Goal: Task Accomplishment & Management: Manage account settings

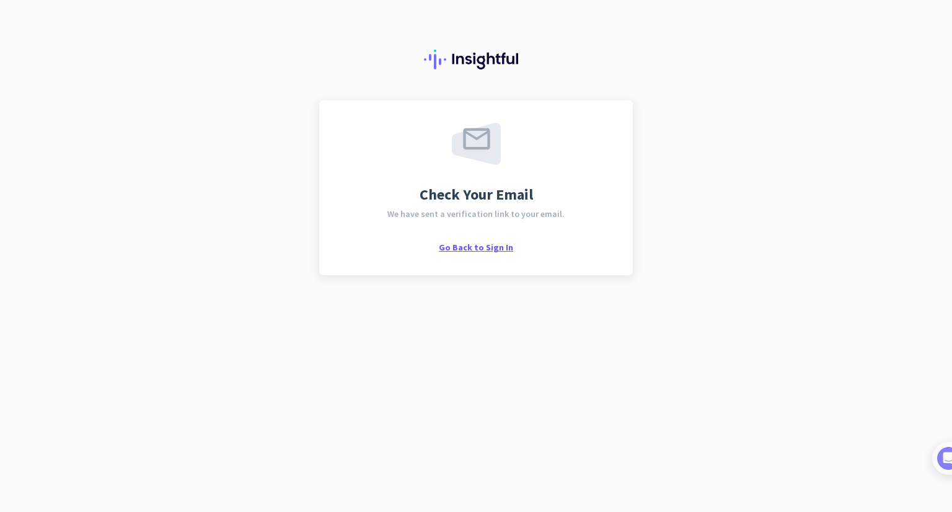
click at [503, 244] on span "Go Back to Sign In" at bounding box center [476, 247] width 74 height 11
click at [463, 239] on div "Check Your Email We have sent a verification link to your email. Go Back to Sig…" at bounding box center [475, 188] width 269 height 130
click at [470, 245] on span "Go Back to Sign In" at bounding box center [476, 247] width 74 height 11
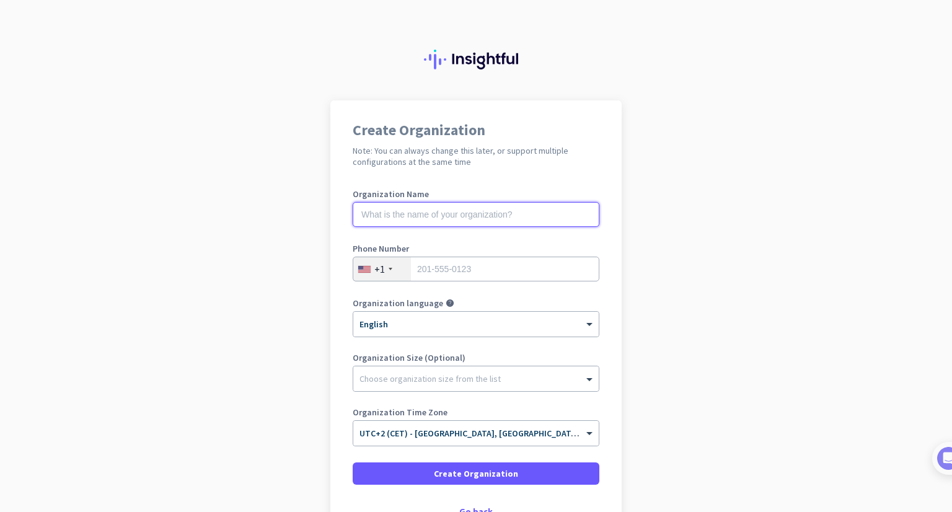
click at [419, 213] on input "text" at bounding box center [476, 214] width 247 height 25
type input "T"
type input "[PERSON_NAME] Organization"
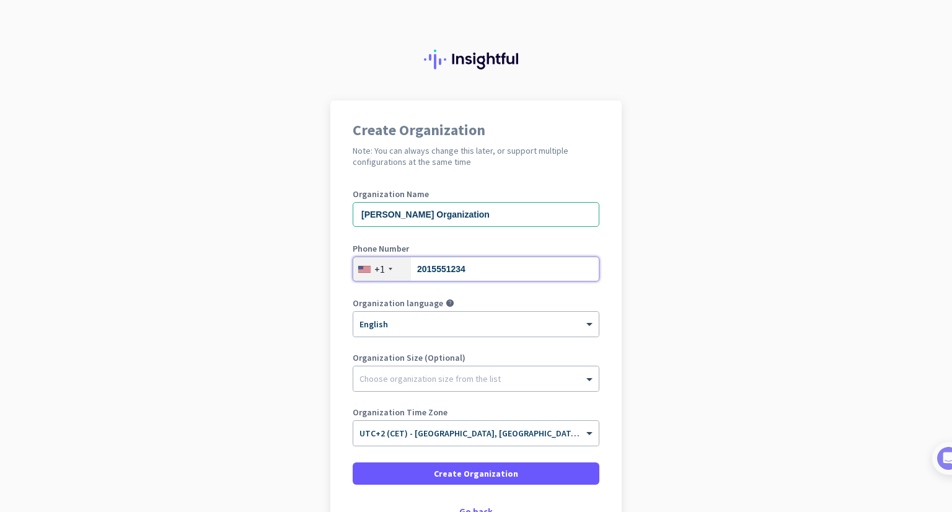
type input "2015551234"
click at [415, 395] on div "Organization Size (Optional) Choose organization size from the list" at bounding box center [476, 378] width 247 height 50
click at [415, 388] on div "Choose organization size from the list" at bounding box center [475, 378] width 245 height 25
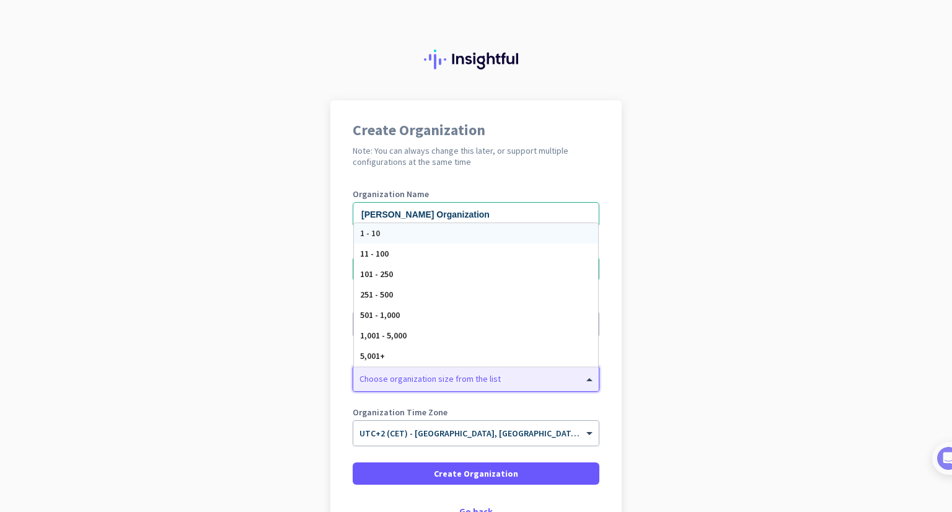
click at [387, 240] on div "1 - 10" at bounding box center [476, 233] width 244 height 20
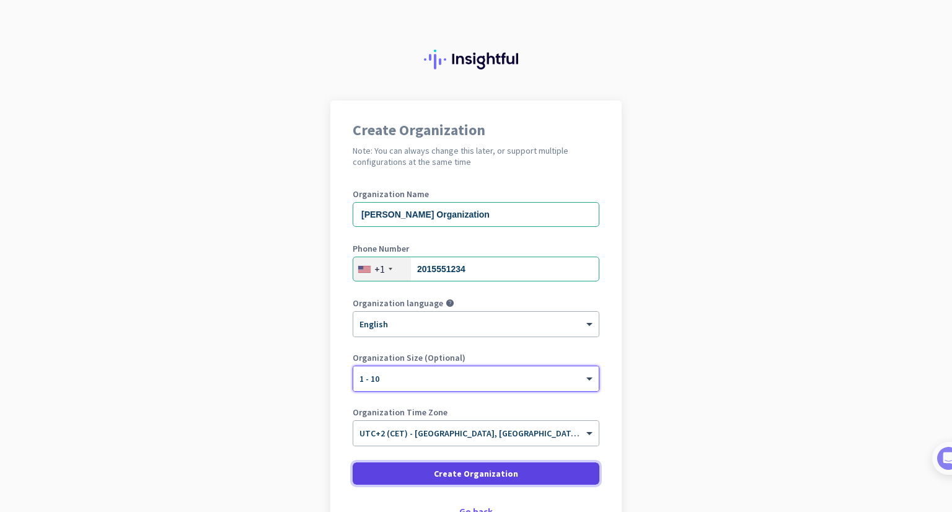
click at [415, 484] on span at bounding box center [476, 473] width 247 height 30
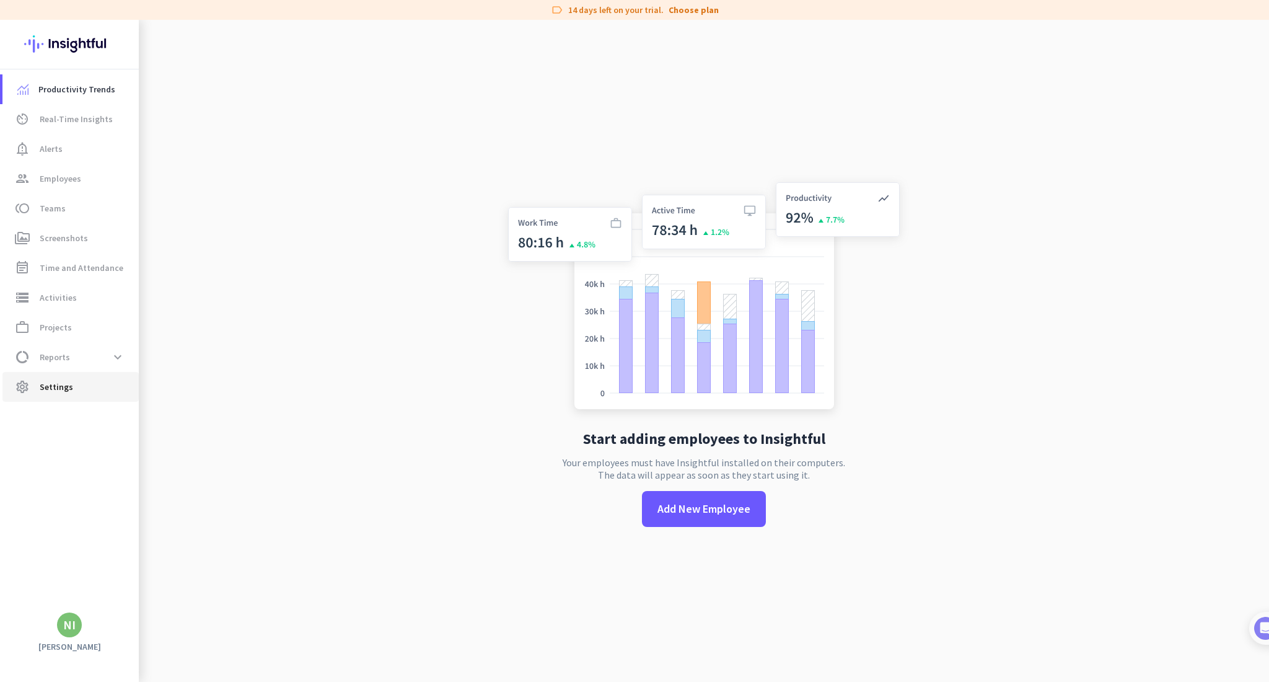
click at [75, 393] on link "settings Settings" at bounding box center [70, 387] width 136 height 30
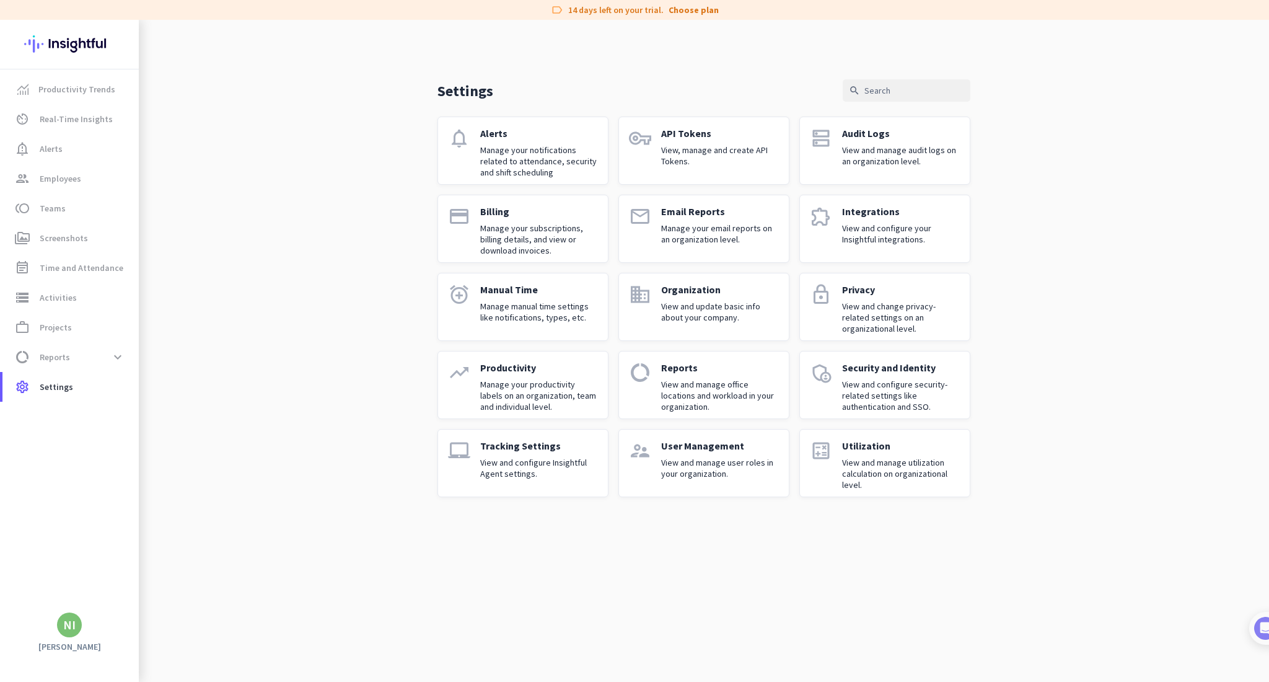
click at [822, 209] on icon "extension" at bounding box center [821, 216] width 22 height 22
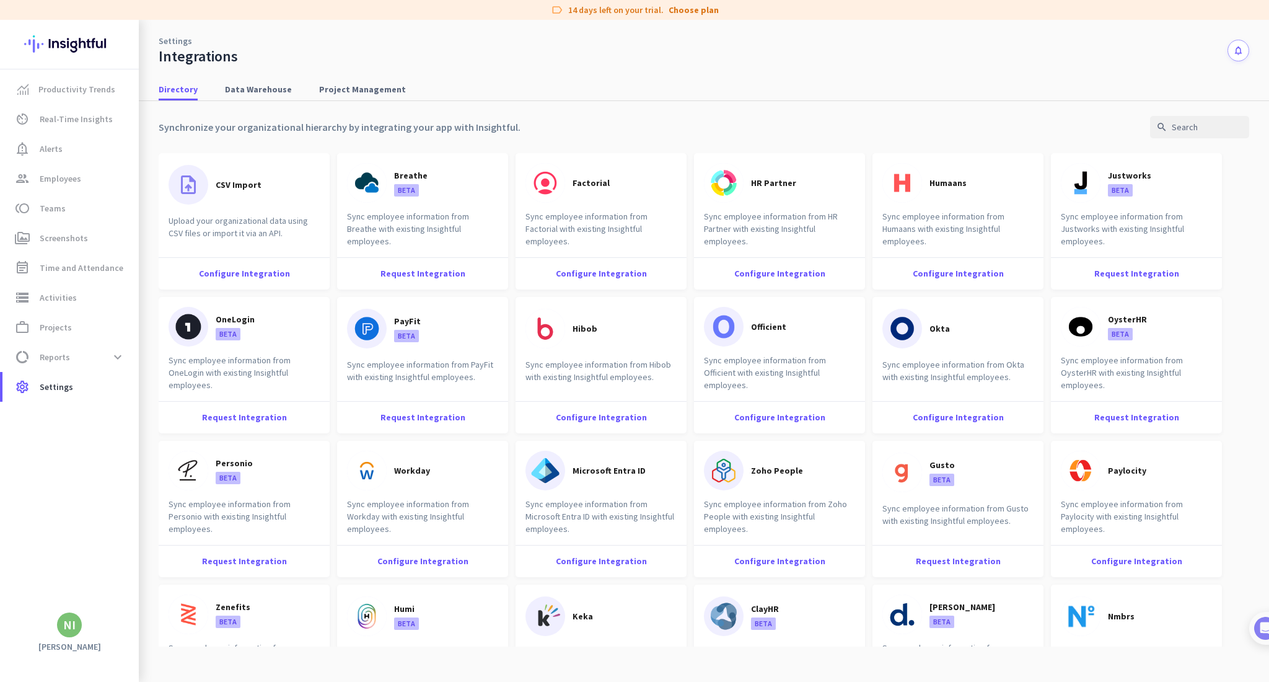
click at [951, 123] on div "Synchronize your organizational hierarchy by integrating your app with Insightf…" at bounding box center [704, 127] width 1090 height 22
click at [951, 123] on input "text" at bounding box center [1199, 127] width 99 height 22
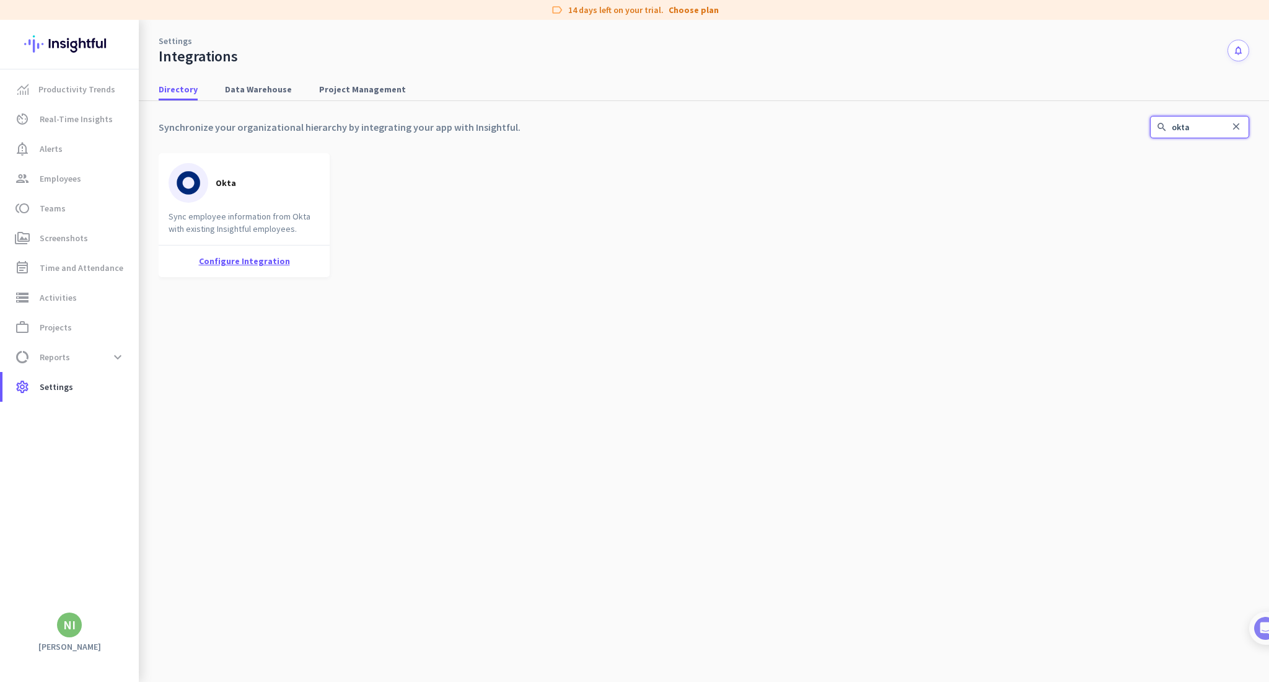
type input "okta"
click at [255, 245] on div "Configure Integration" at bounding box center [244, 261] width 171 height 32
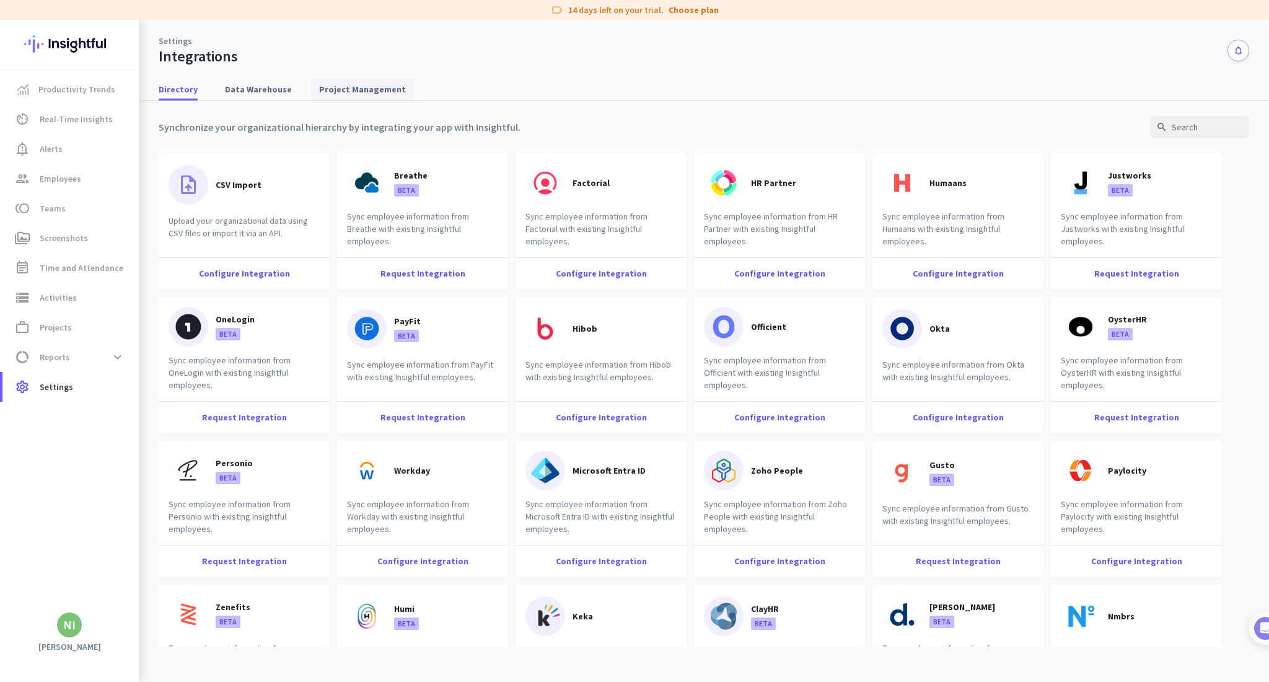
click at [319, 83] on span "Project Management" at bounding box center [362, 89] width 87 height 12
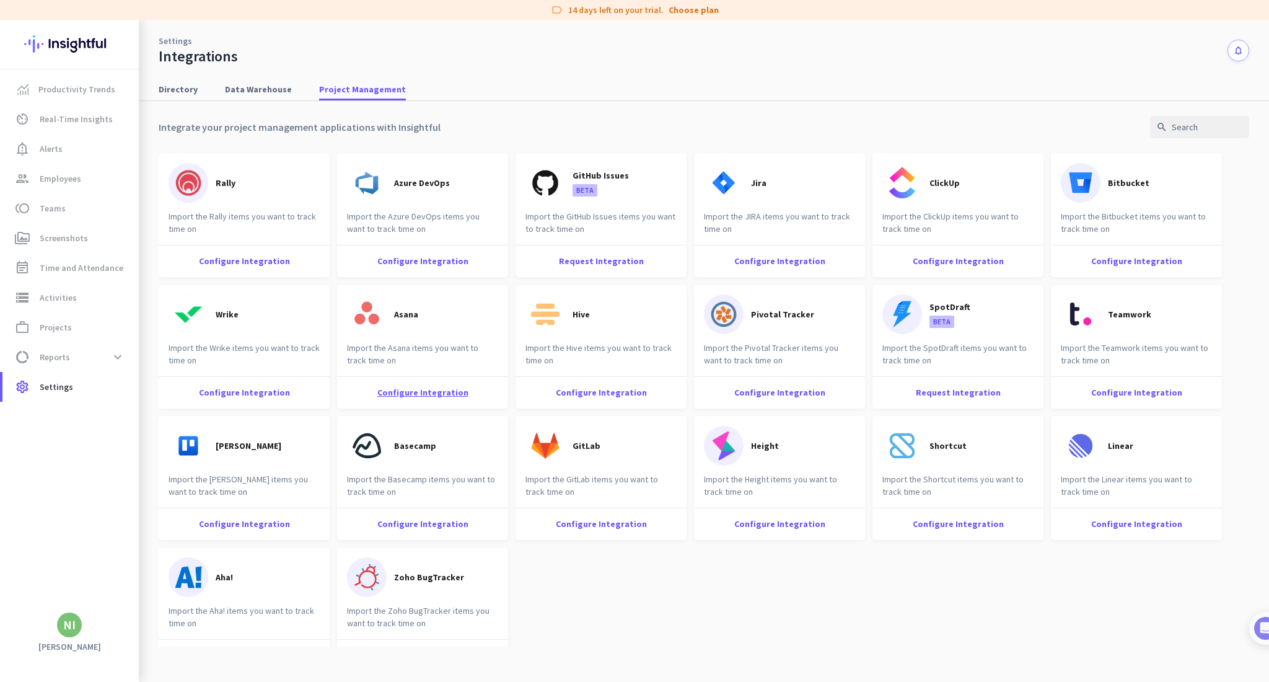
click at [474, 393] on div "Configure Integration" at bounding box center [422, 392] width 171 height 32
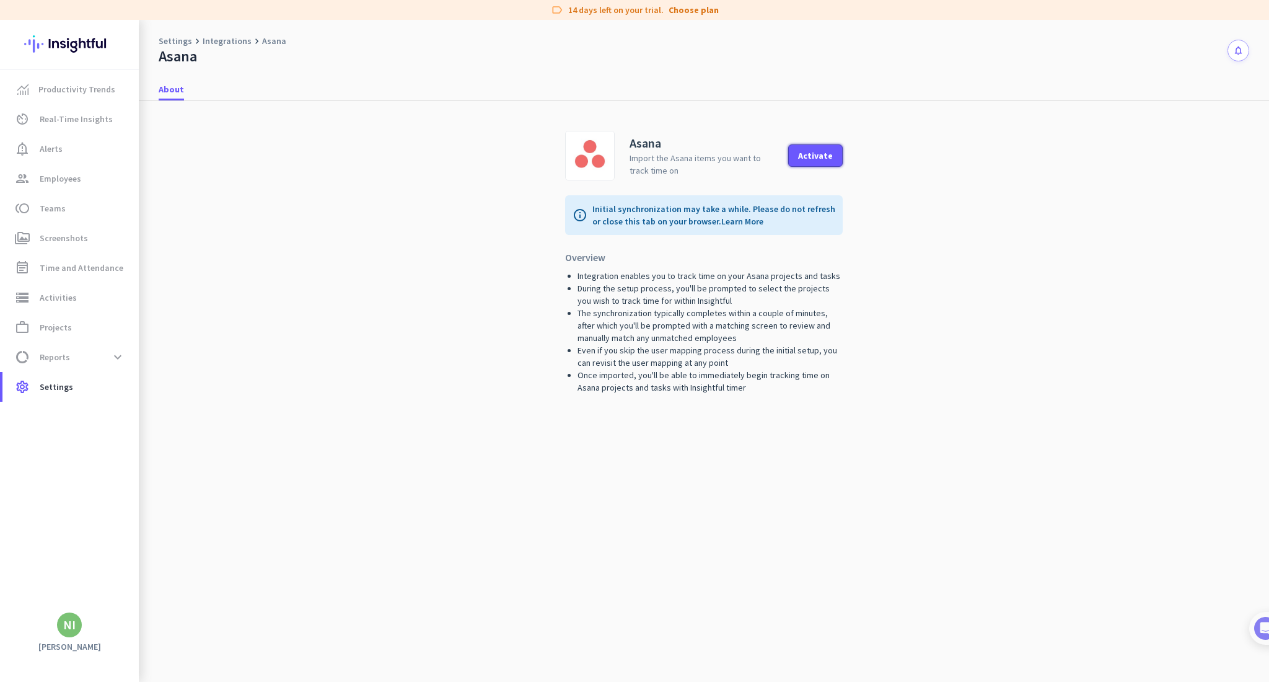
click at [826, 156] on div "Activate" at bounding box center [815, 155] width 35 height 9
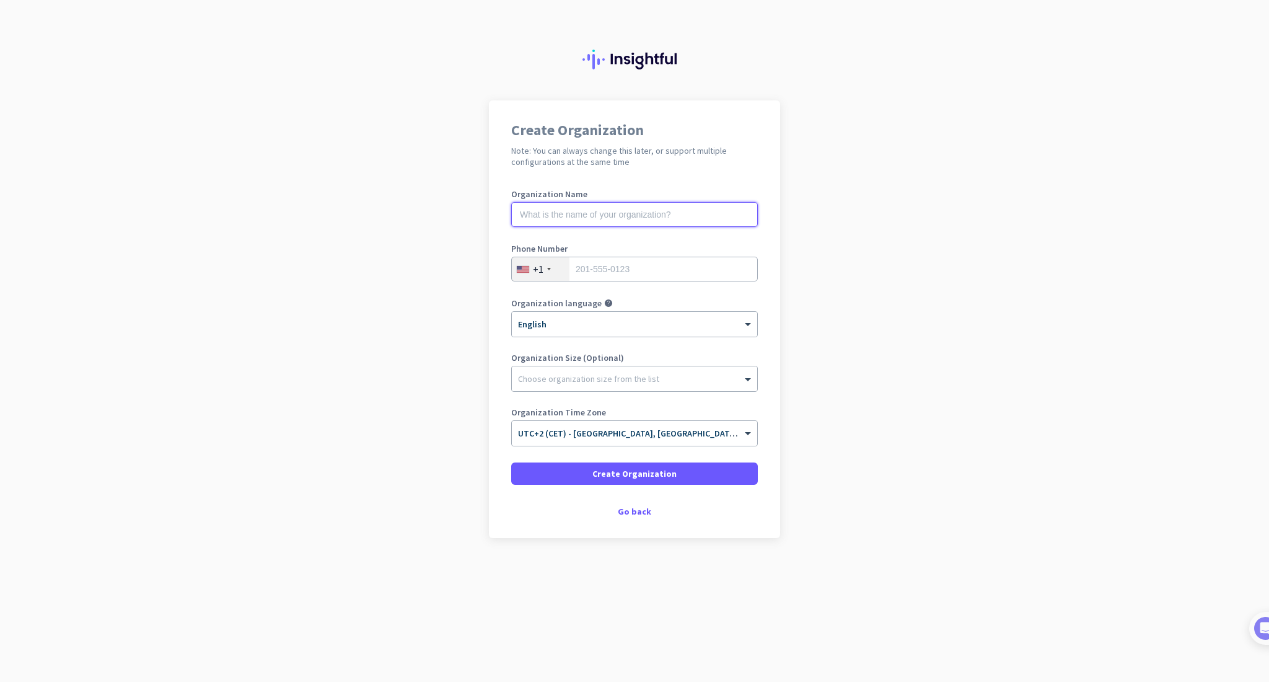
click at [584, 217] on input "text" at bounding box center [634, 214] width 247 height 25
type input "T"
type input "Okta Test Organization"
type input "2015551234"
click at [581, 382] on div "Choose organization size from the list" at bounding box center [588, 378] width 141 height 11
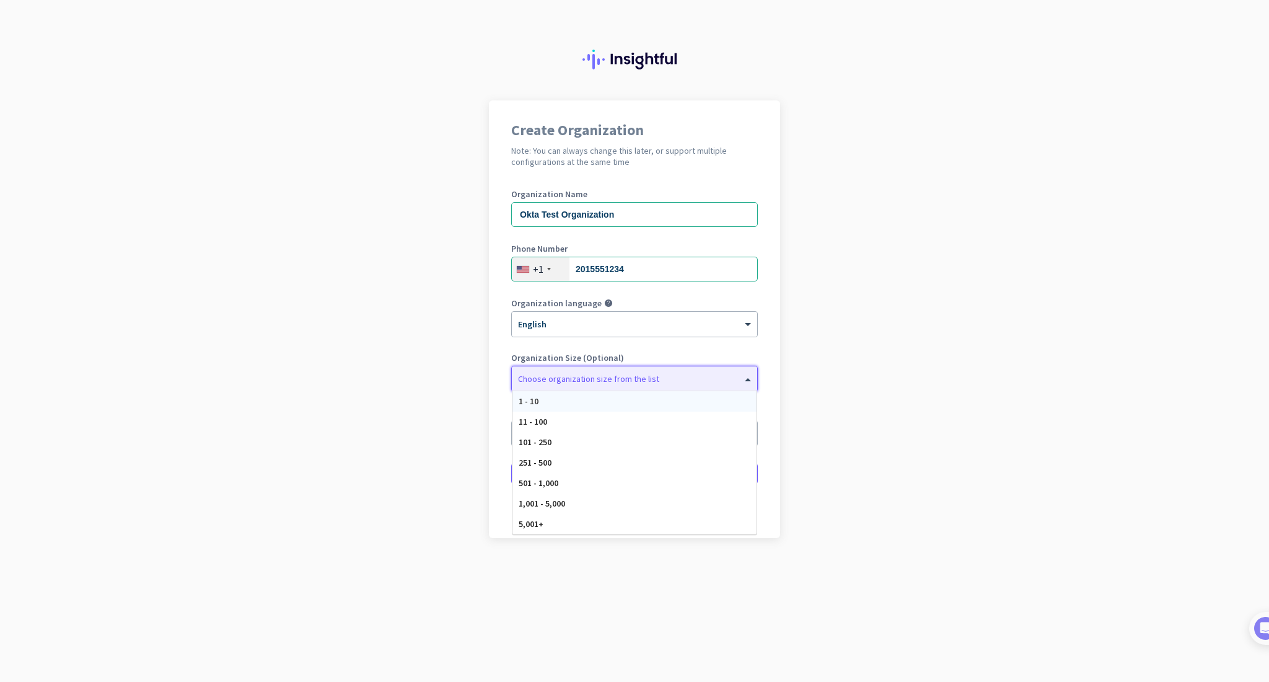
click at [571, 404] on div "1 - 10" at bounding box center [634, 401] width 244 height 20
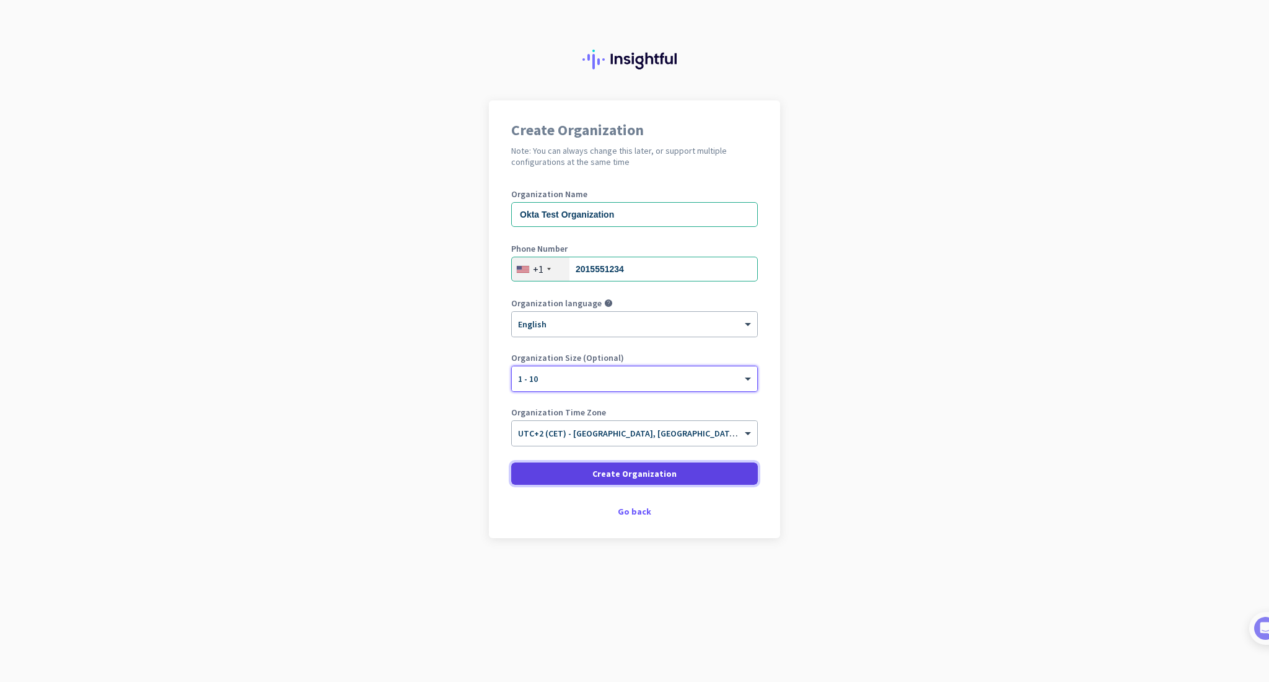
click at [598, 485] on span at bounding box center [634, 473] width 247 height 30
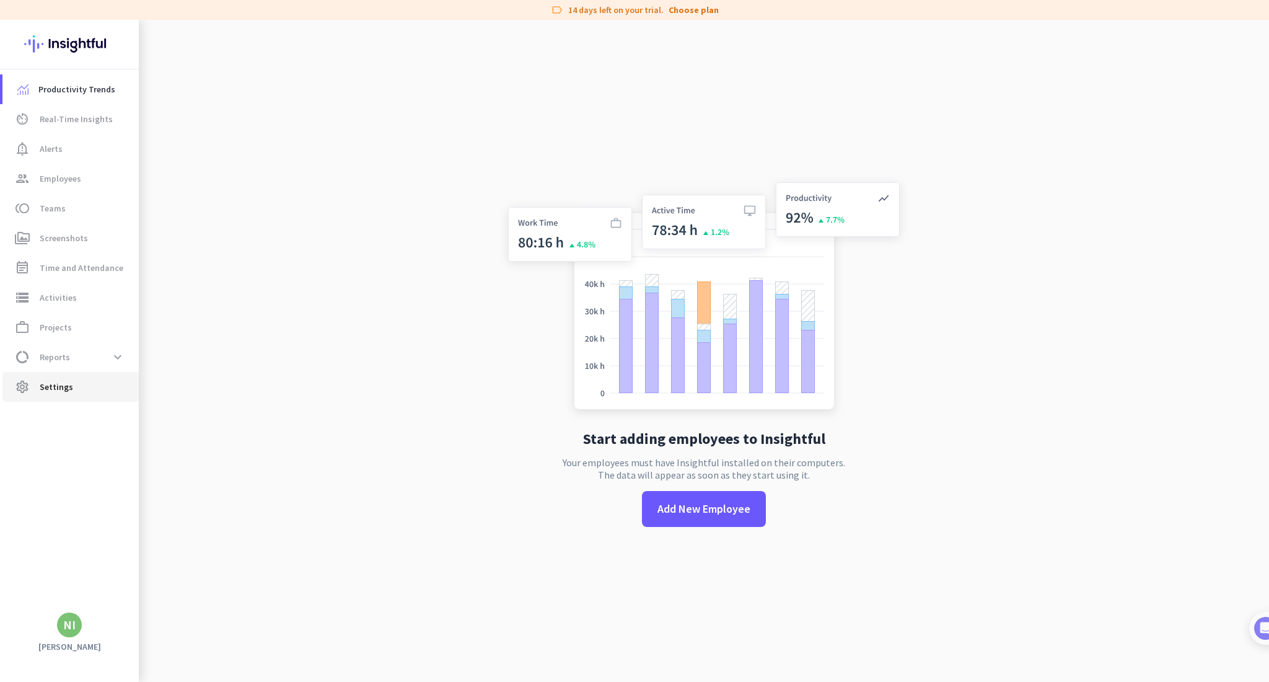
click at [96, 386] on span "settings Settings" at bounding box center [70, 386] width 116 height 15
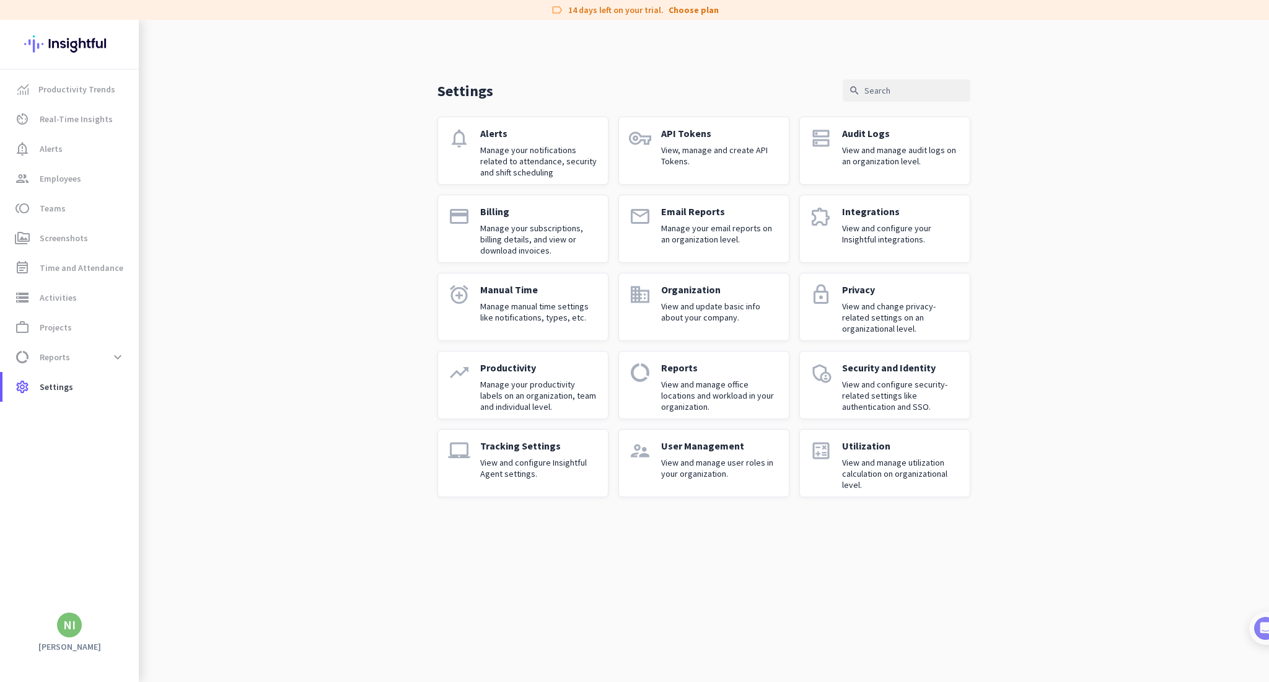
click at [898, 236] on p "View and configure your Insightful integrations." at bounding box center [901, 233] width 118 height 22
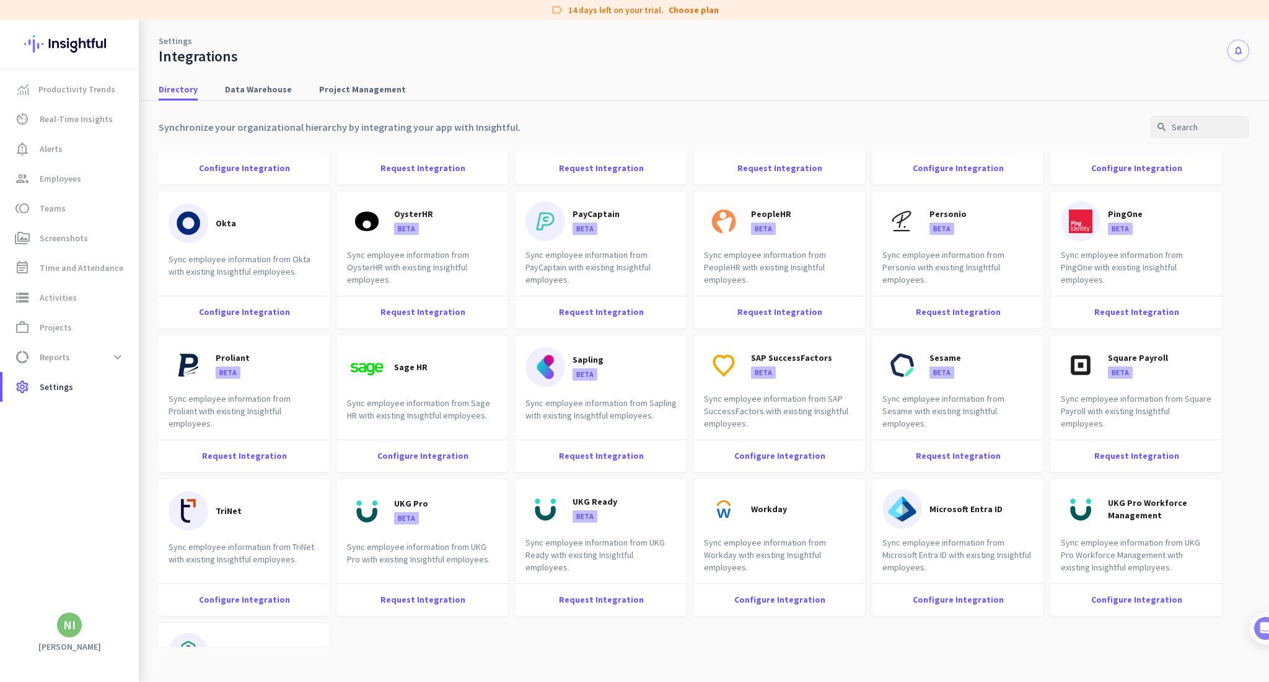
scroll to position [578, 0]
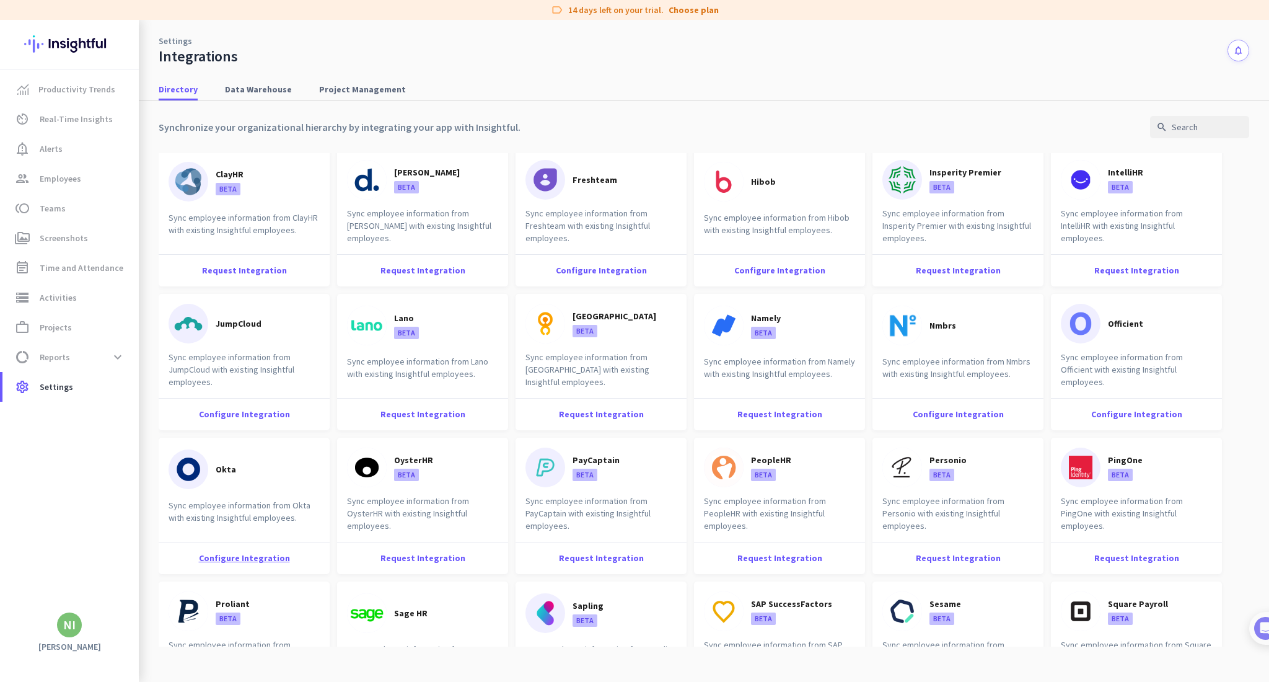
click at [258, 555] on div "Configure Integration" at bounding box center [244, 557] width 171 height 32
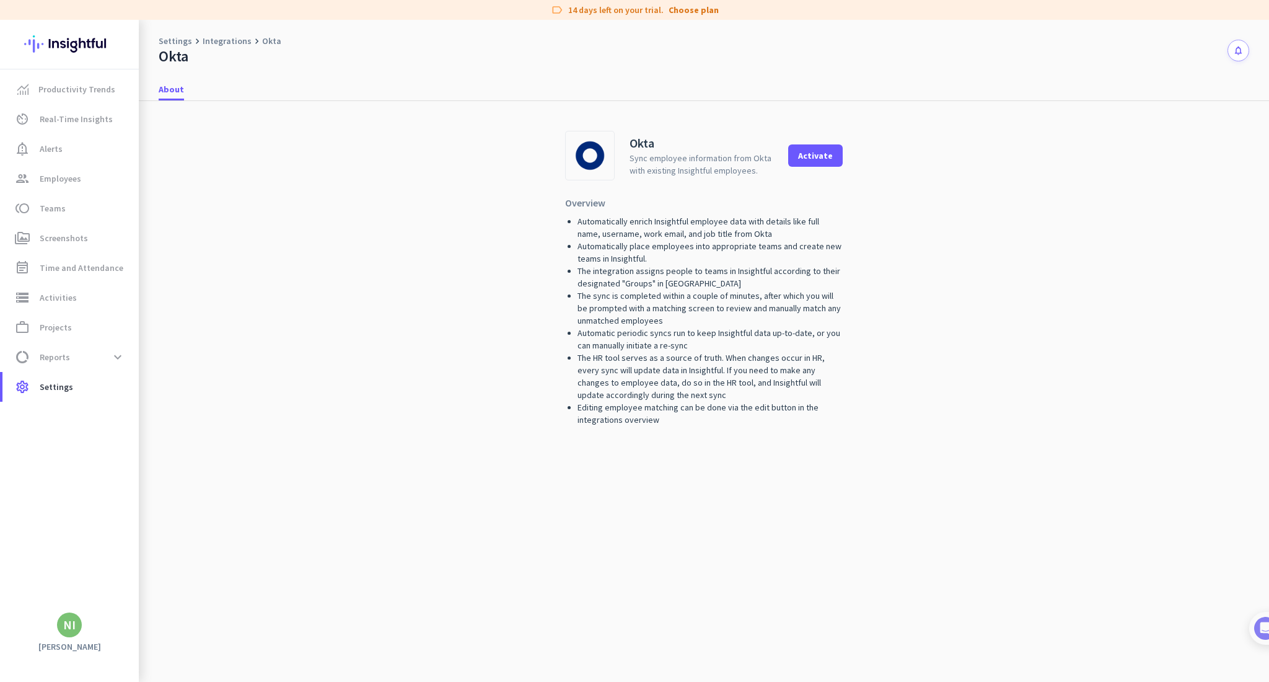
click at [840, 133] on div "Okta Sync employee information from Okta with existing Insightful employees. Ac…" at bounding box center [704, 156] width 278 height 50
click at [822, 160] on div "Activate" at bounding box center [815, 155] width 35 height 9
click at [105, 376] on link "settings Settings" at bounding box center [70, 387] width 136 height 30
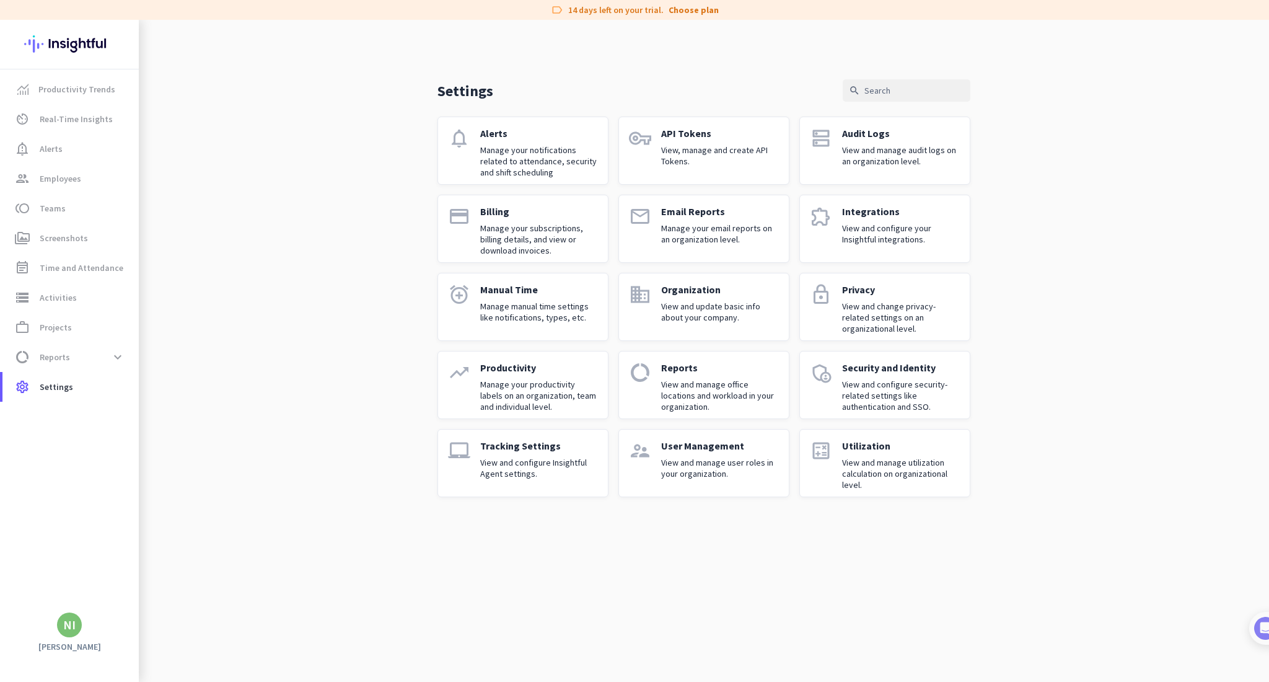
click at [730, 455] on div "User Management View and manage user roles in your organization." at bounding box center [720, 462] width 118 height 47
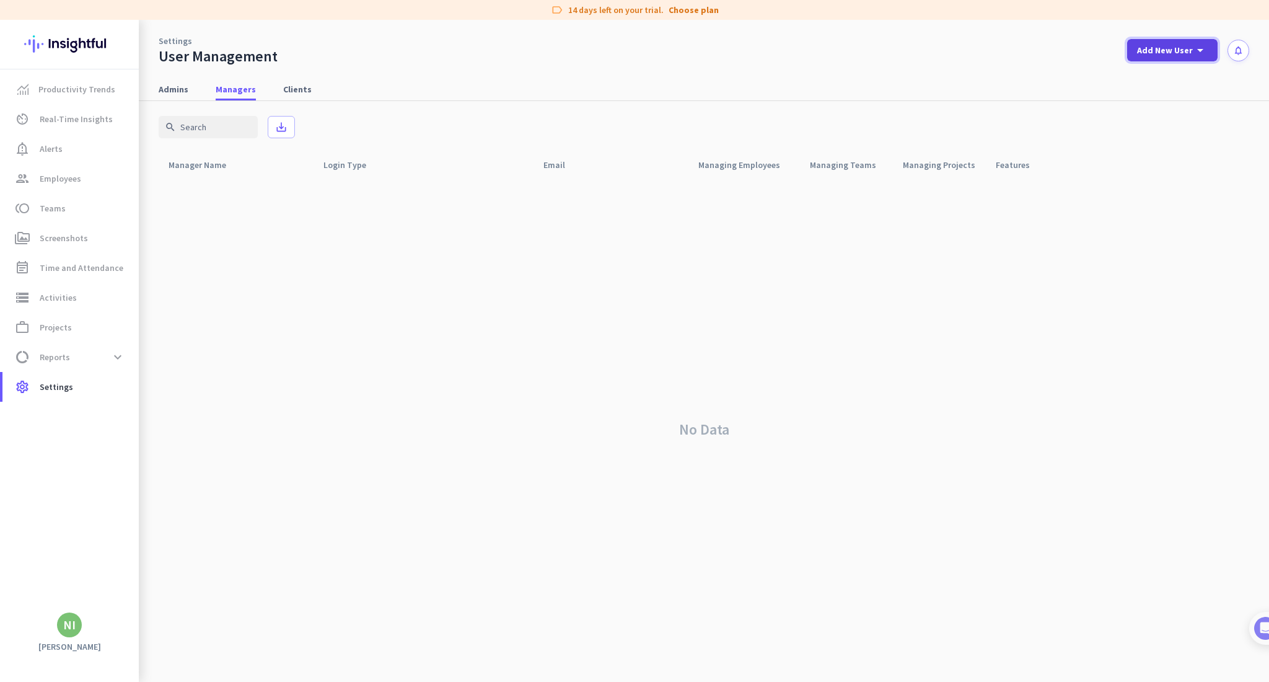
click at [1175, 58] on span at bounding box center [1172, 50] width 90 height 30
click at [1152, 73] on div "add Admin" at bounding box center [1167, 77] width 65 height 22
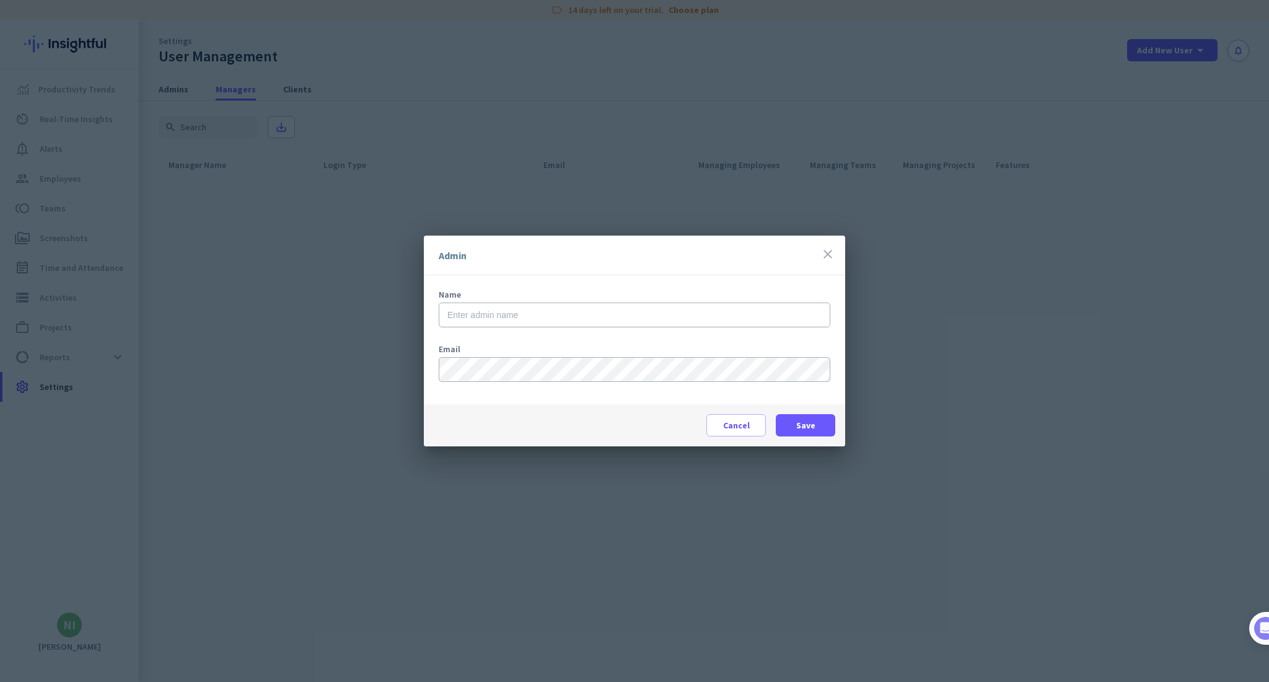
click at [589, 327] on div "Name" at bounding box center [635, 315] width 392 height 50
click at [597, 320] on input "text" at bounding box center [635, 314] width 392 height 25
type input "Administrator"
click at [820, 431] on span at bounding box center [805, 425] width 59 height 30
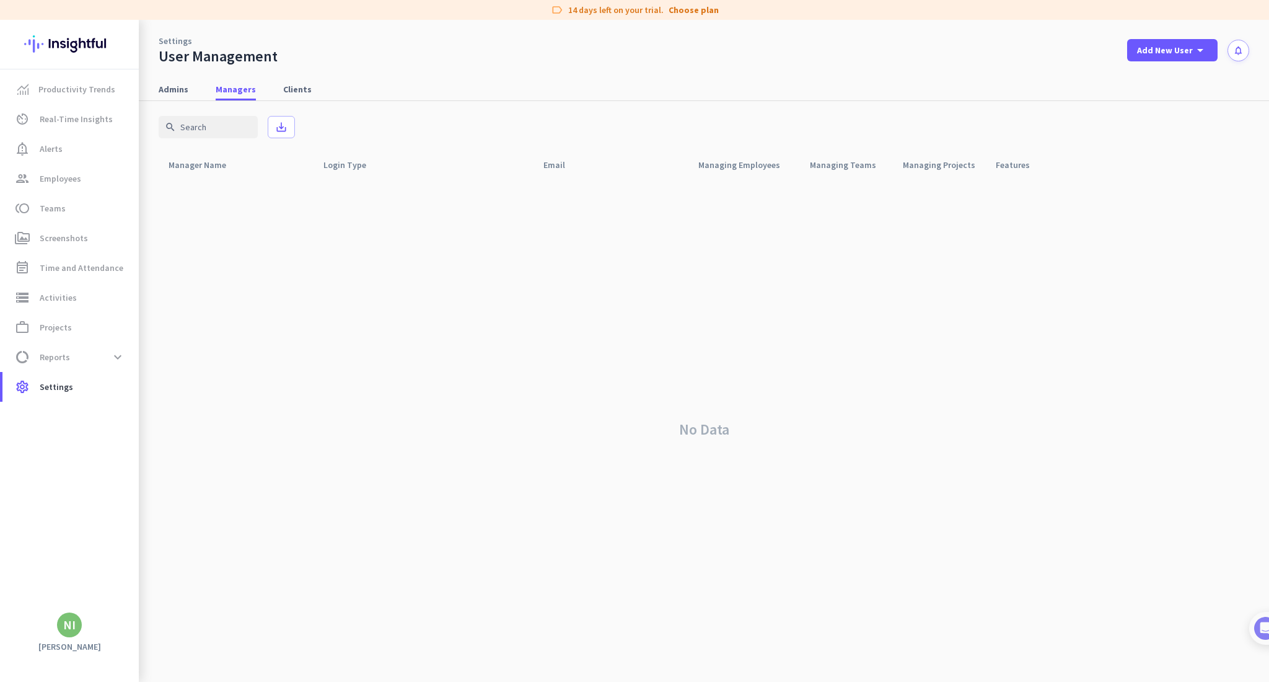
click at [73, 628] on div "NI" at bounding box center [69, 624] width 12 height 12
click at [101, 611] on span "Sign out" at bounding box center [135, 601] width 95 height 22
